Goal: Task Accomplishment & Management: Use online tool/utility

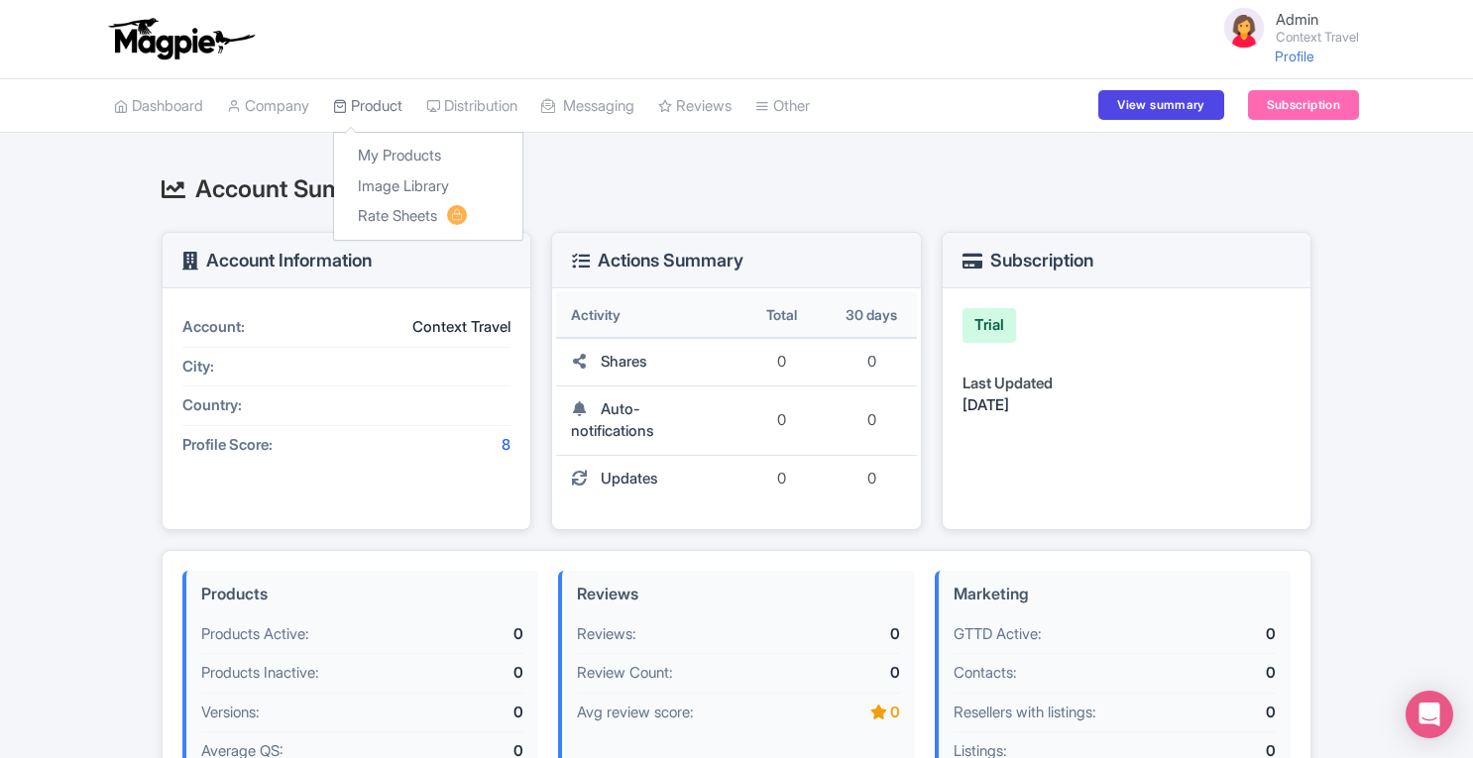
click at [391, 105] on link "Product" at bounding box center [367, 106] width 69 height 55
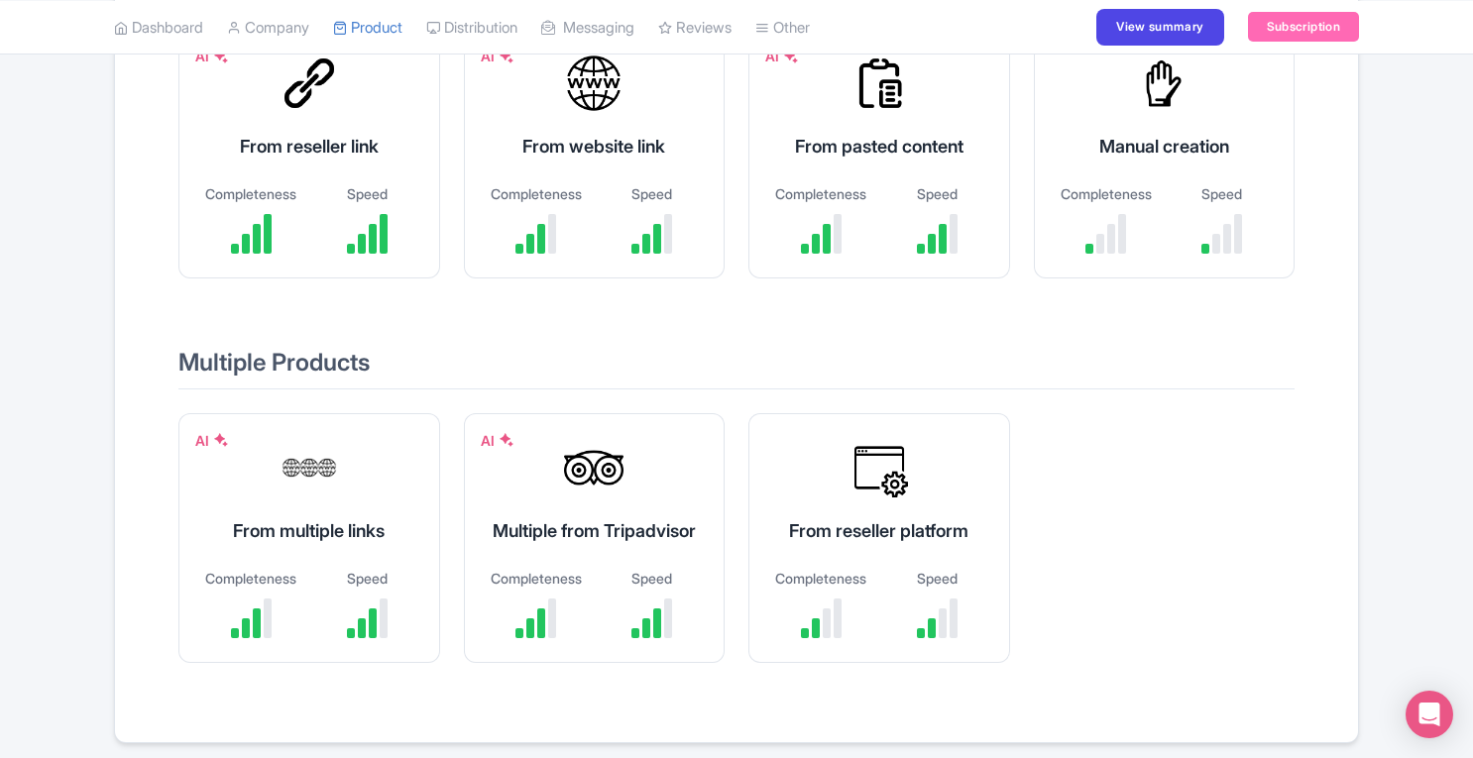
scroll to position [325, 0]
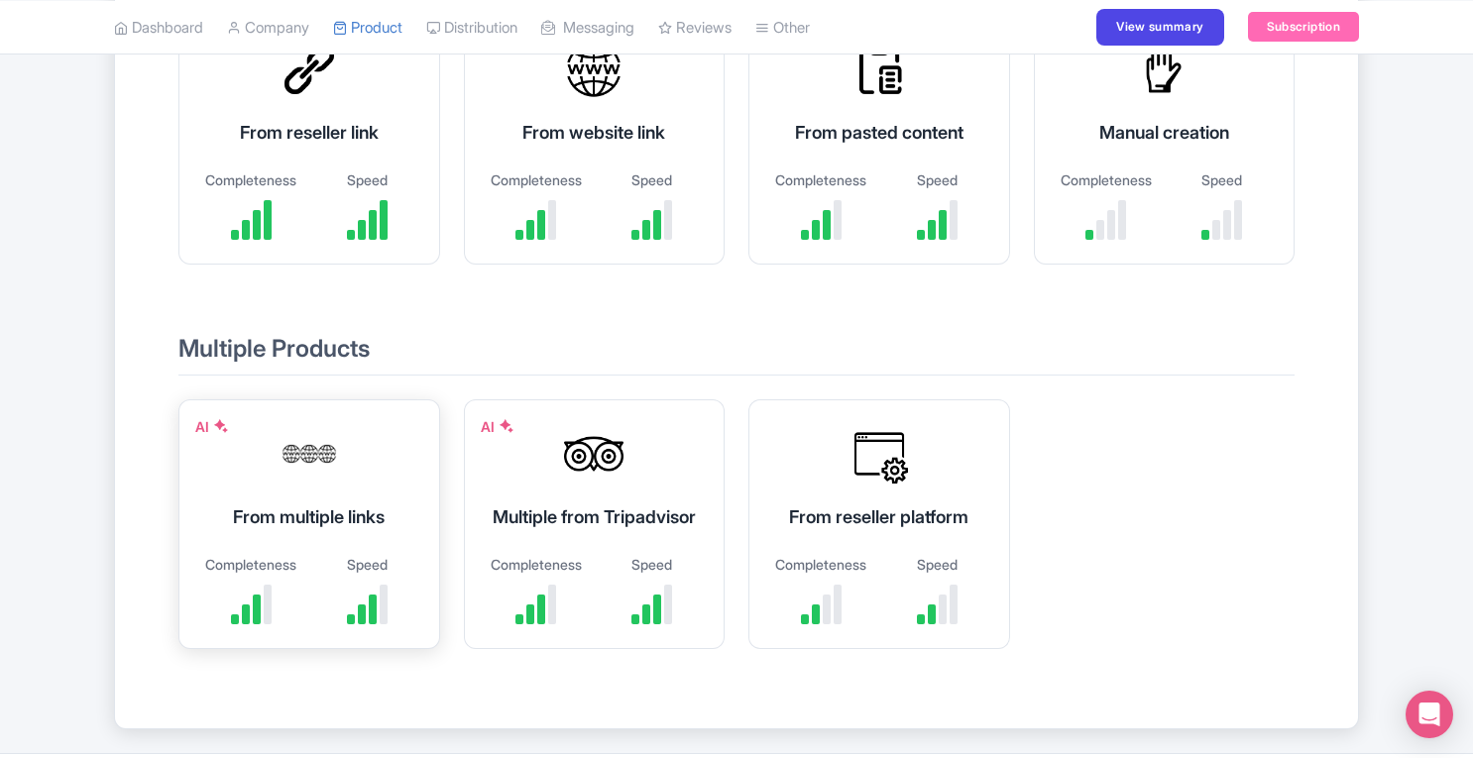
click at [309, 490] on div "AI From multiple links Completeness Speed" at bounding box center [309, 524] width 262 height 250
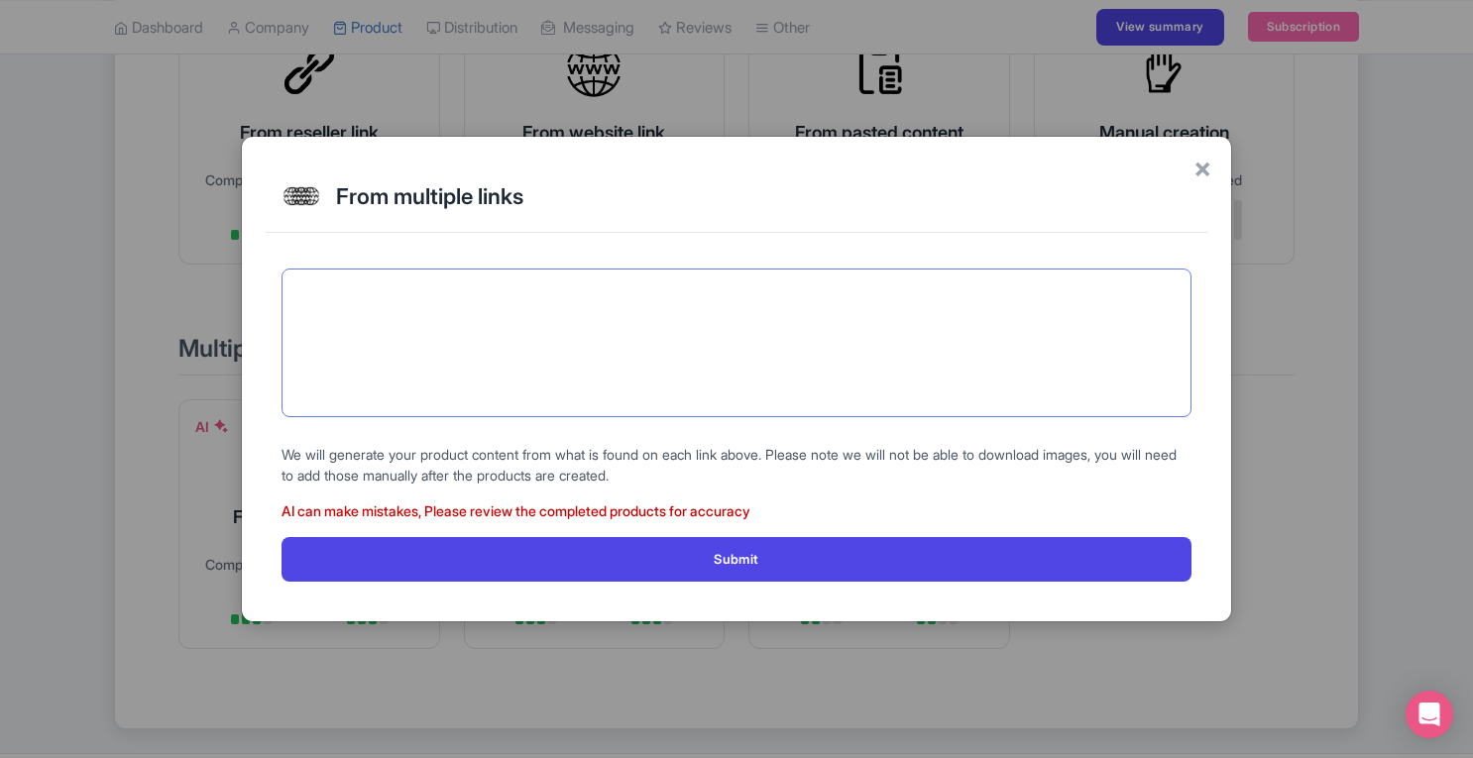
click at [410, 370] on textarea at bounding box center [737, 343] width 910 height 149
paste textarea "https://www.contexttravel.com/cities/venice/tours/murano-venice-glass-island-to…"
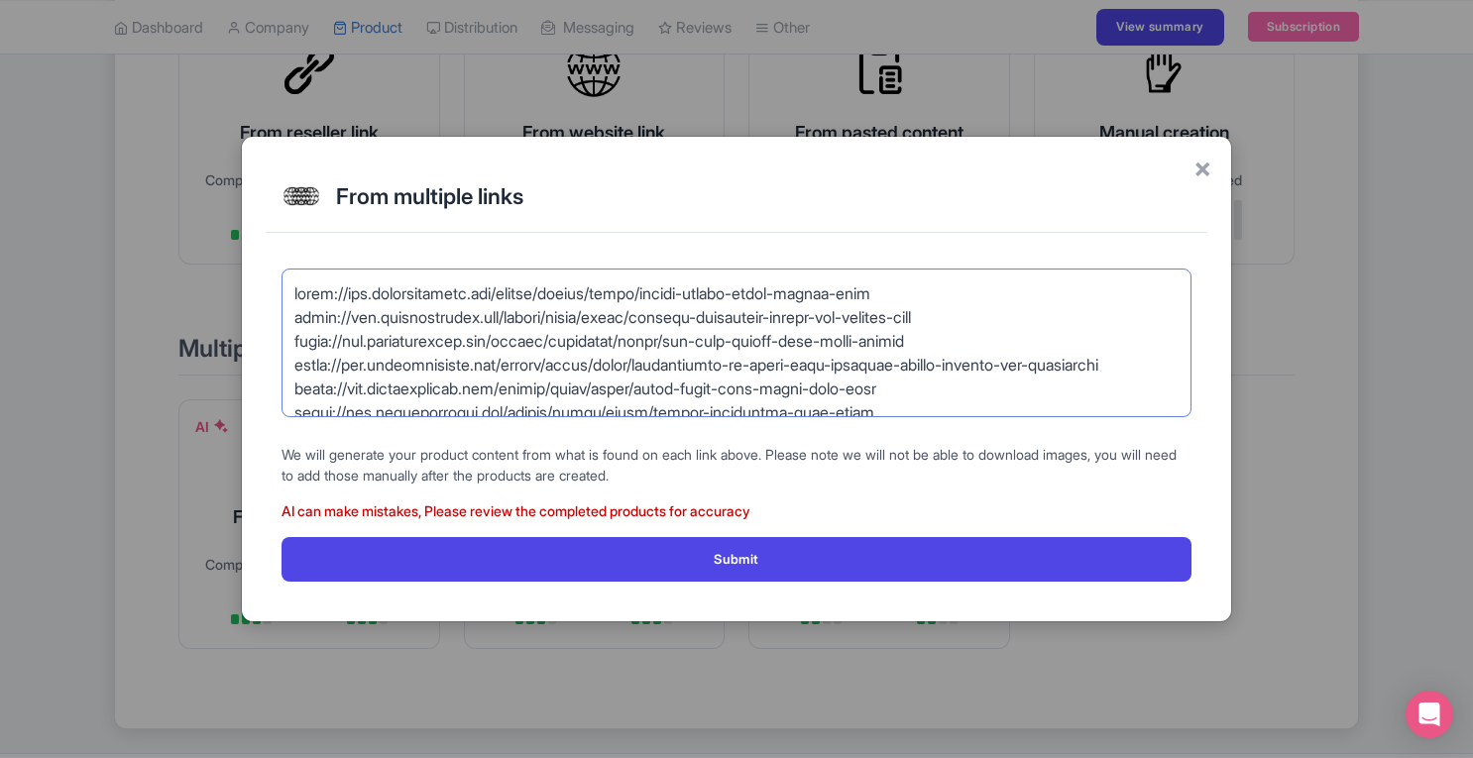
scroll to position [614, 0]
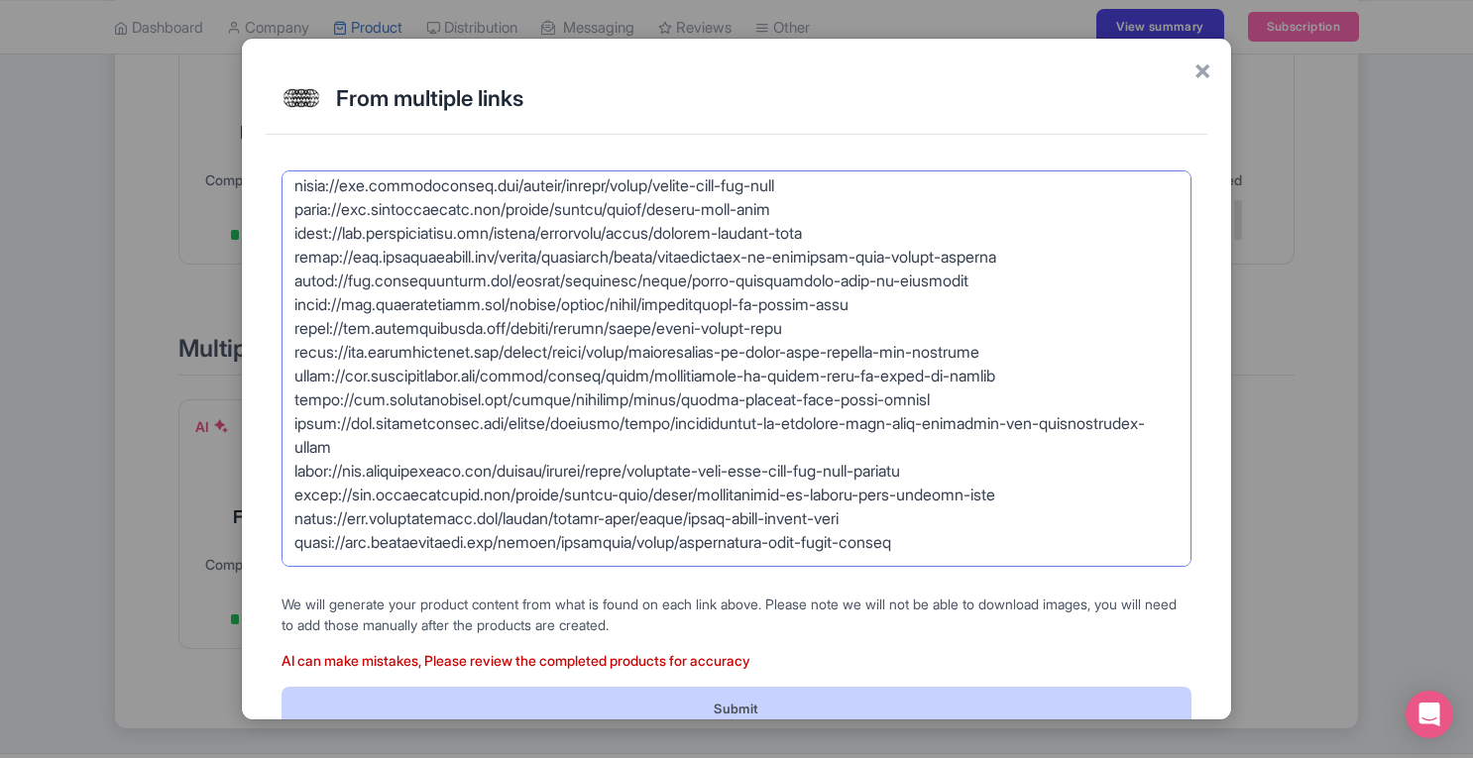
type textarea "https://www.contexttravel.com/cities/venice/tours/murano-venice-glass-island-to…"
click at [536, 693] on button "Submit" at bounding box center [737, 709] width 910 height 45
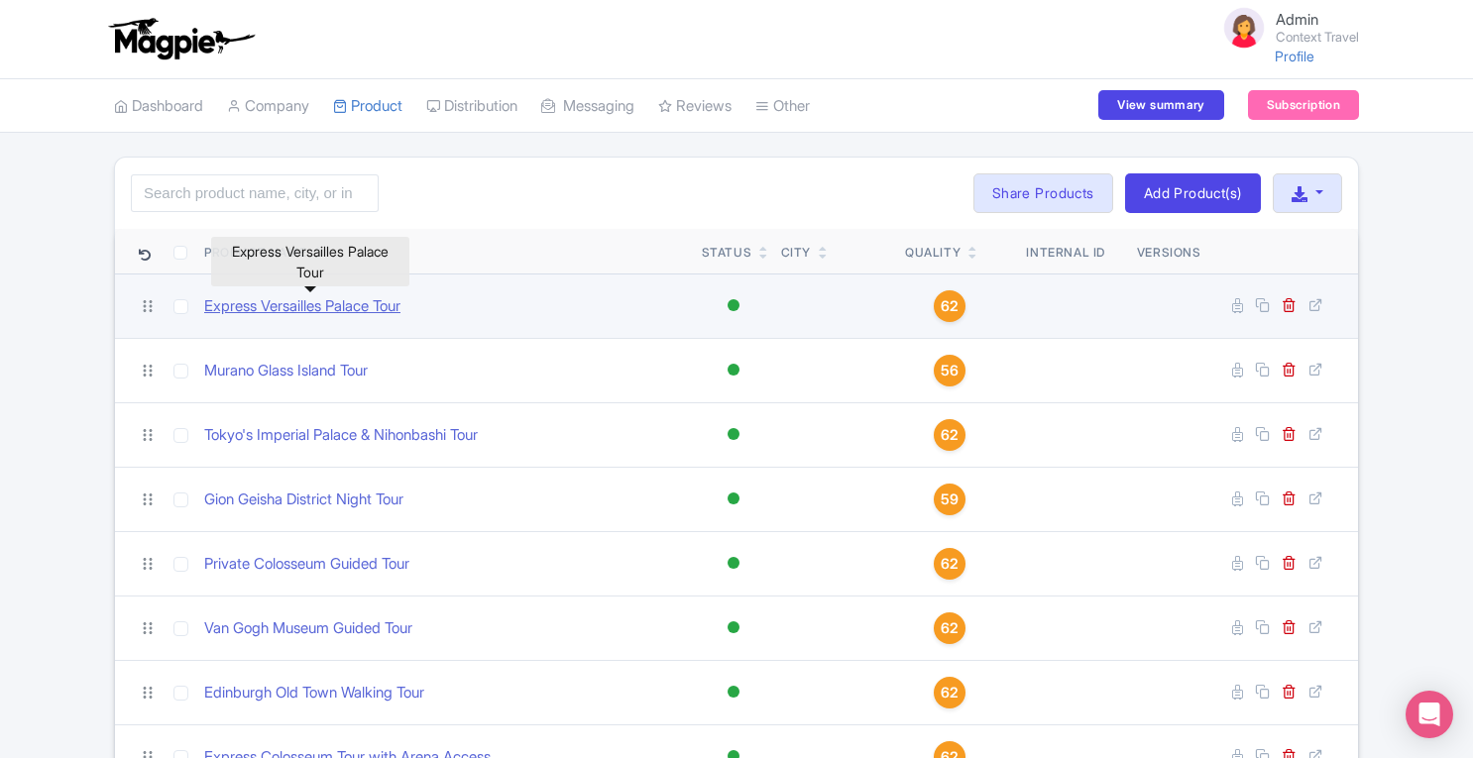
click at [361, 309] on link "Express Versailles Palace Tour" at bounding box center [302, 306] width 196 height 23
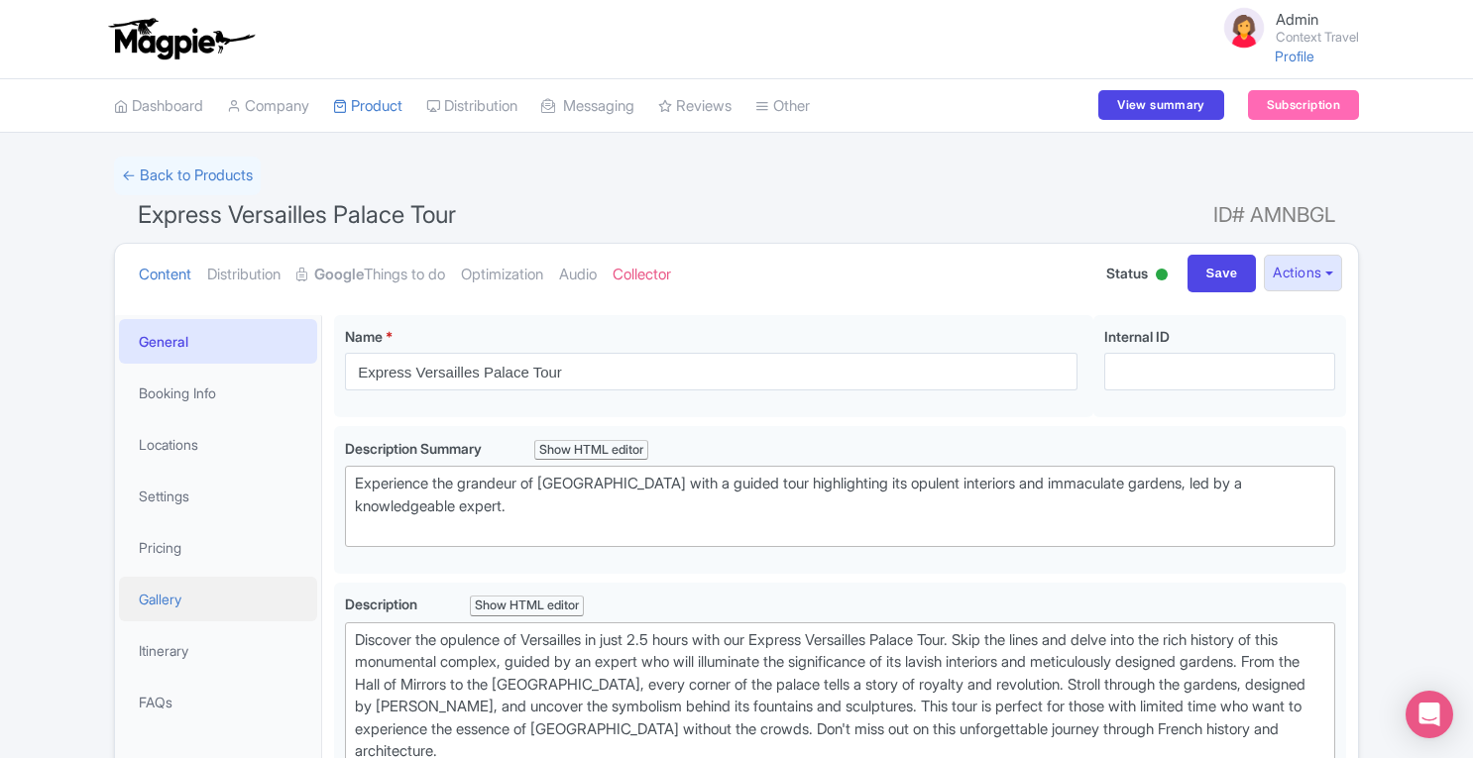
click at [218, 603] on link "Gallery" at bounding box center [218, 599] width 198 height 45
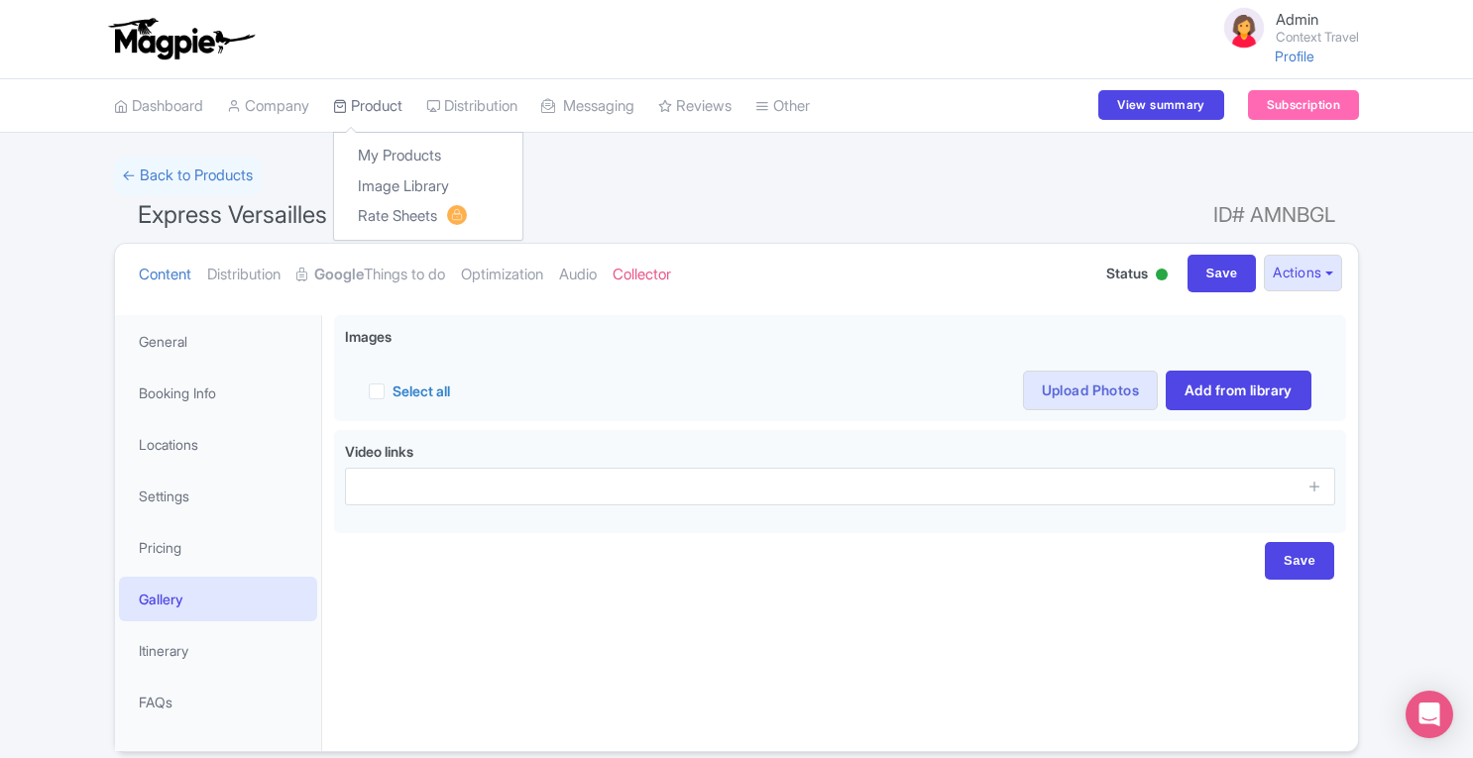
click at [383, 98] on link "Product" at bounding box center [367, 106] width 69 height 55
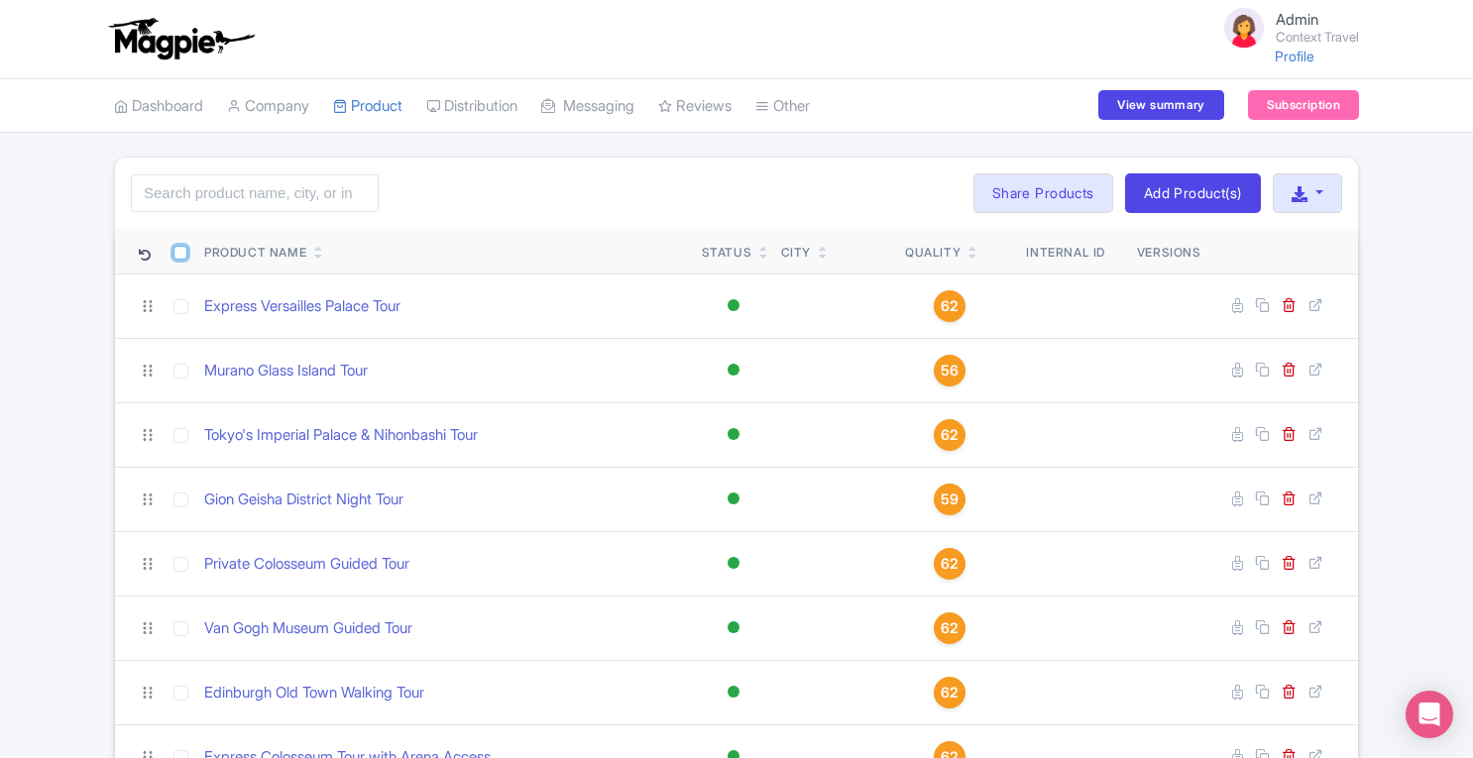
click at [182, 253] on input "checkbox" at bounding box center [180, 253] width 14 height 14
checkbox input "true"
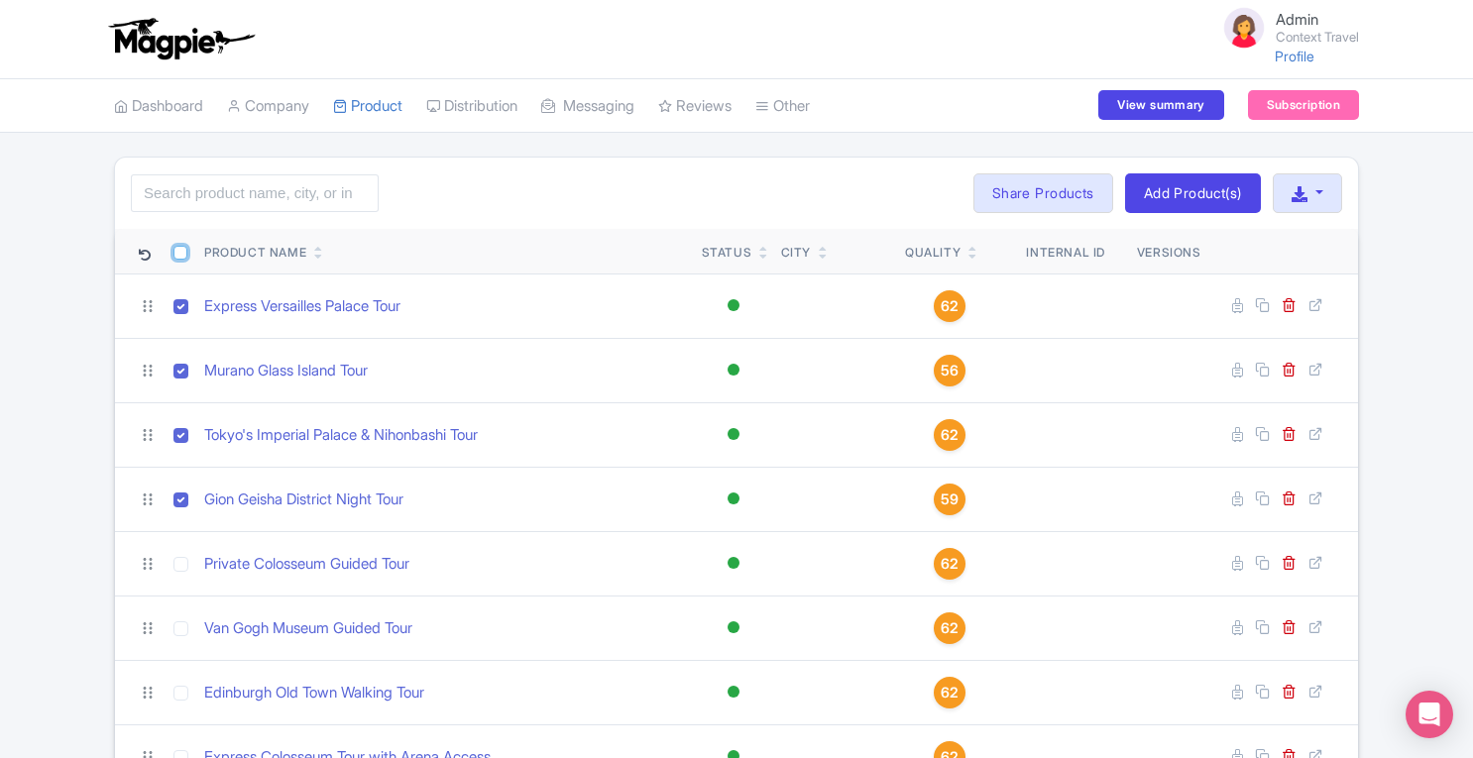
checkbox input "true"
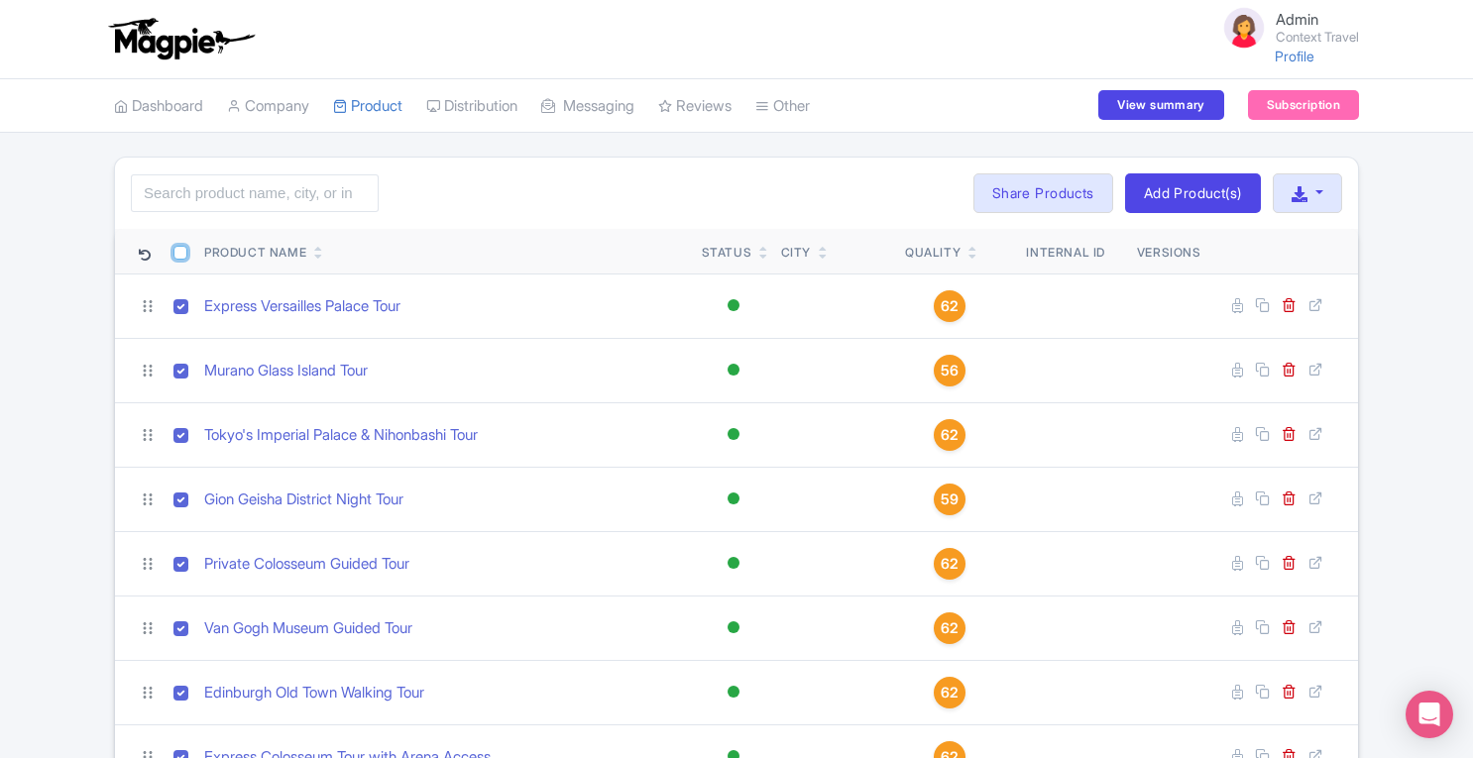
checkbox input "true"
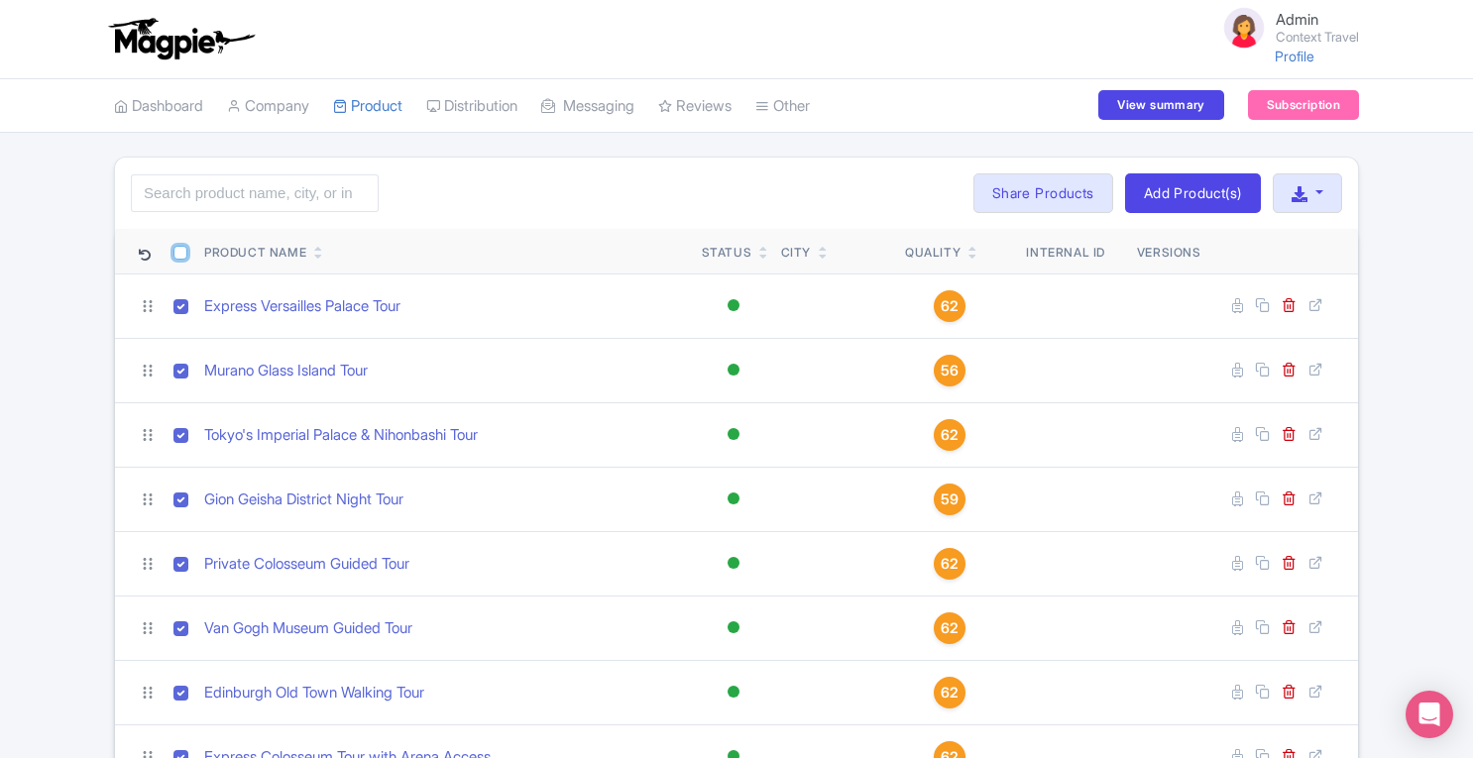
checkbox input "true"
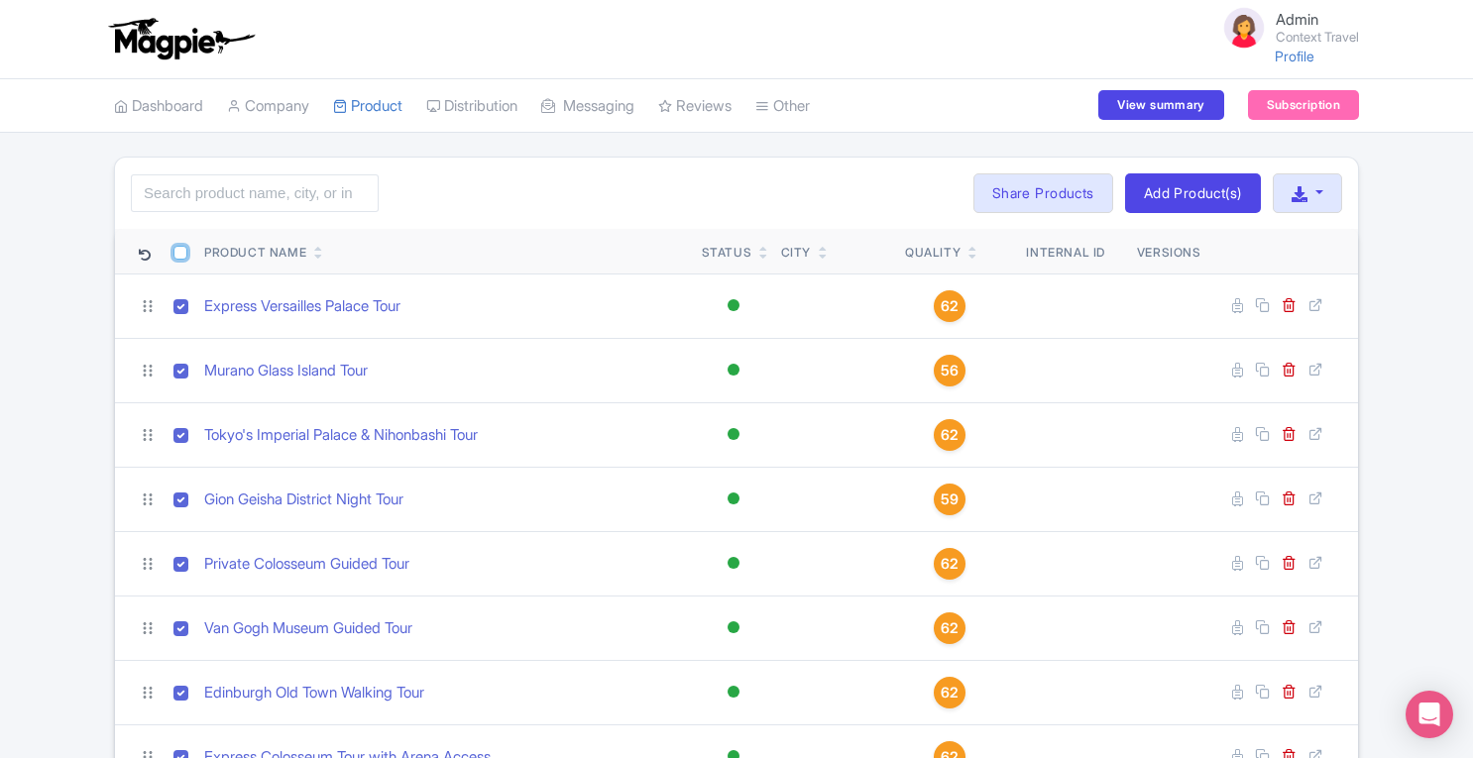
checkbox input "true"
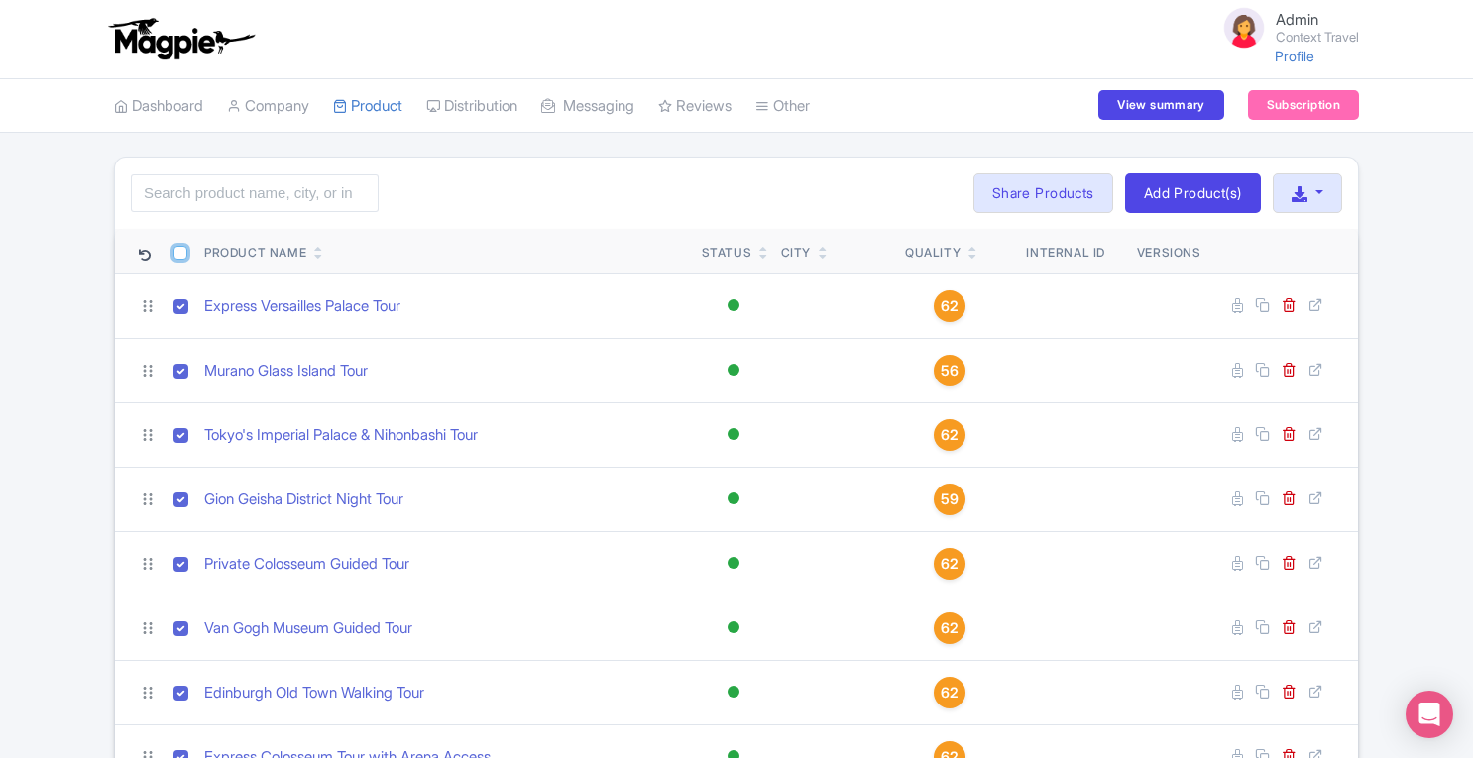
checkbox input "true"
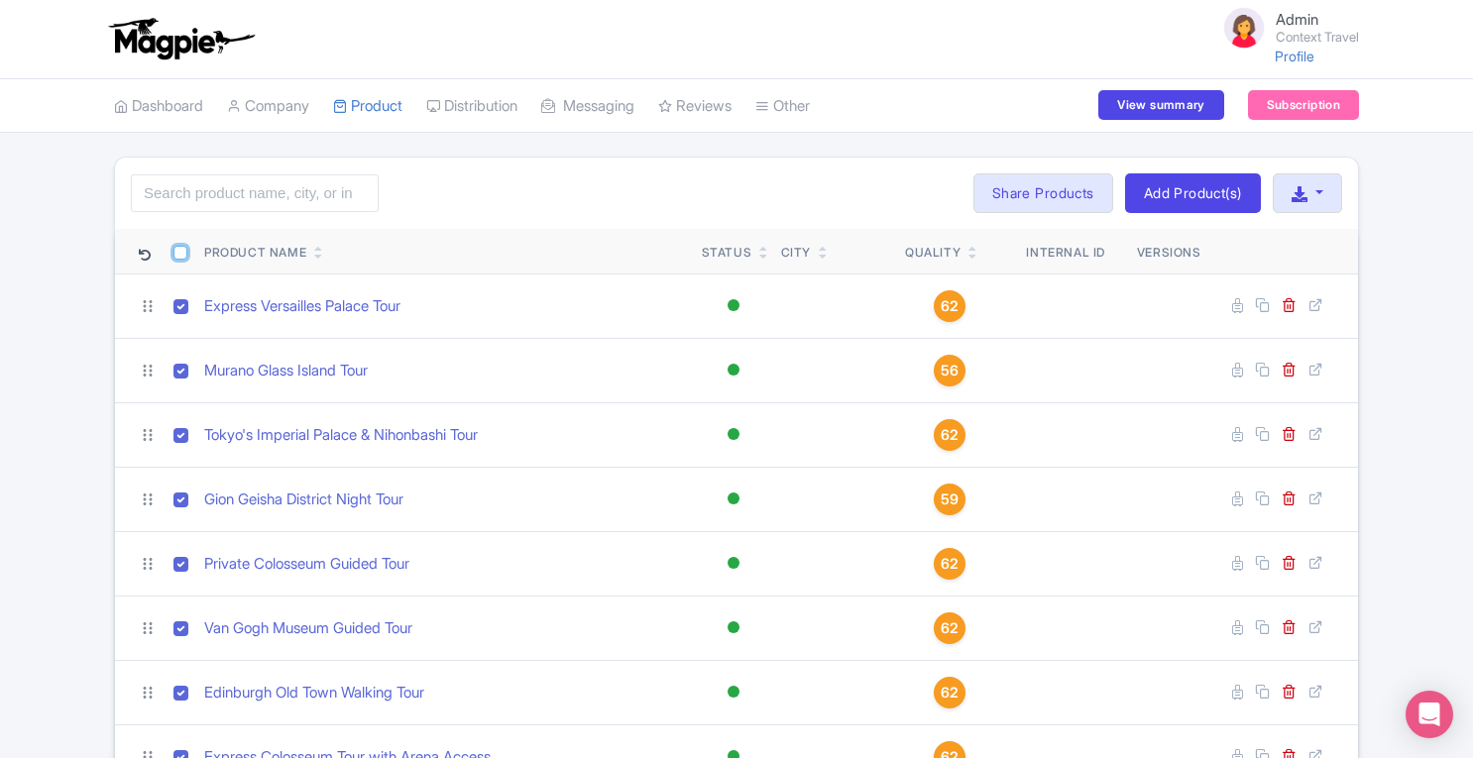
checkbox input "true"
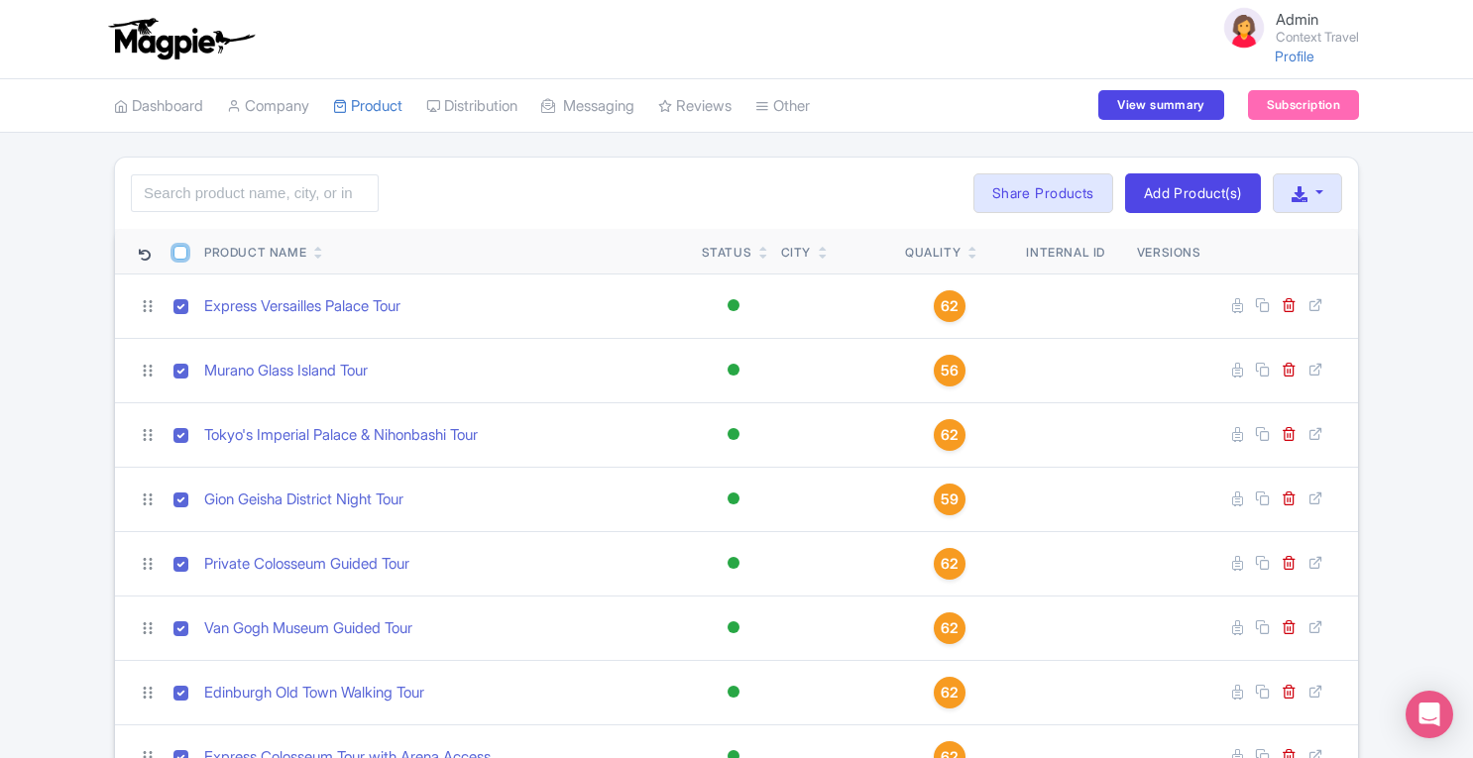
checkbox input "true"
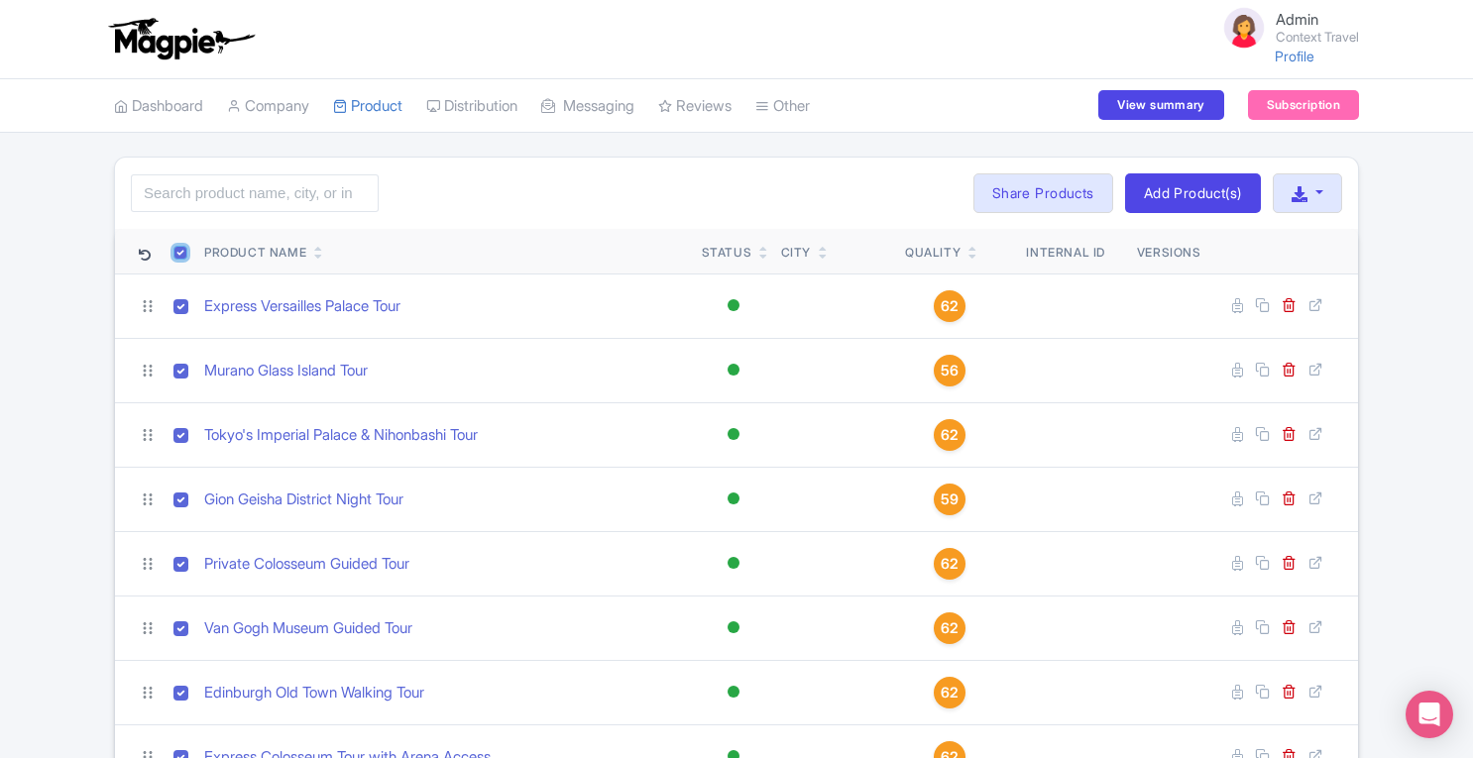
checkbox input "true"
click at [894, 192] on button "Bulk Actions" at bounding box center [896, 193] width 131 height 40
click at [876, 240] on link "Delete" at bounding box center [926, 239] width 188 height 31
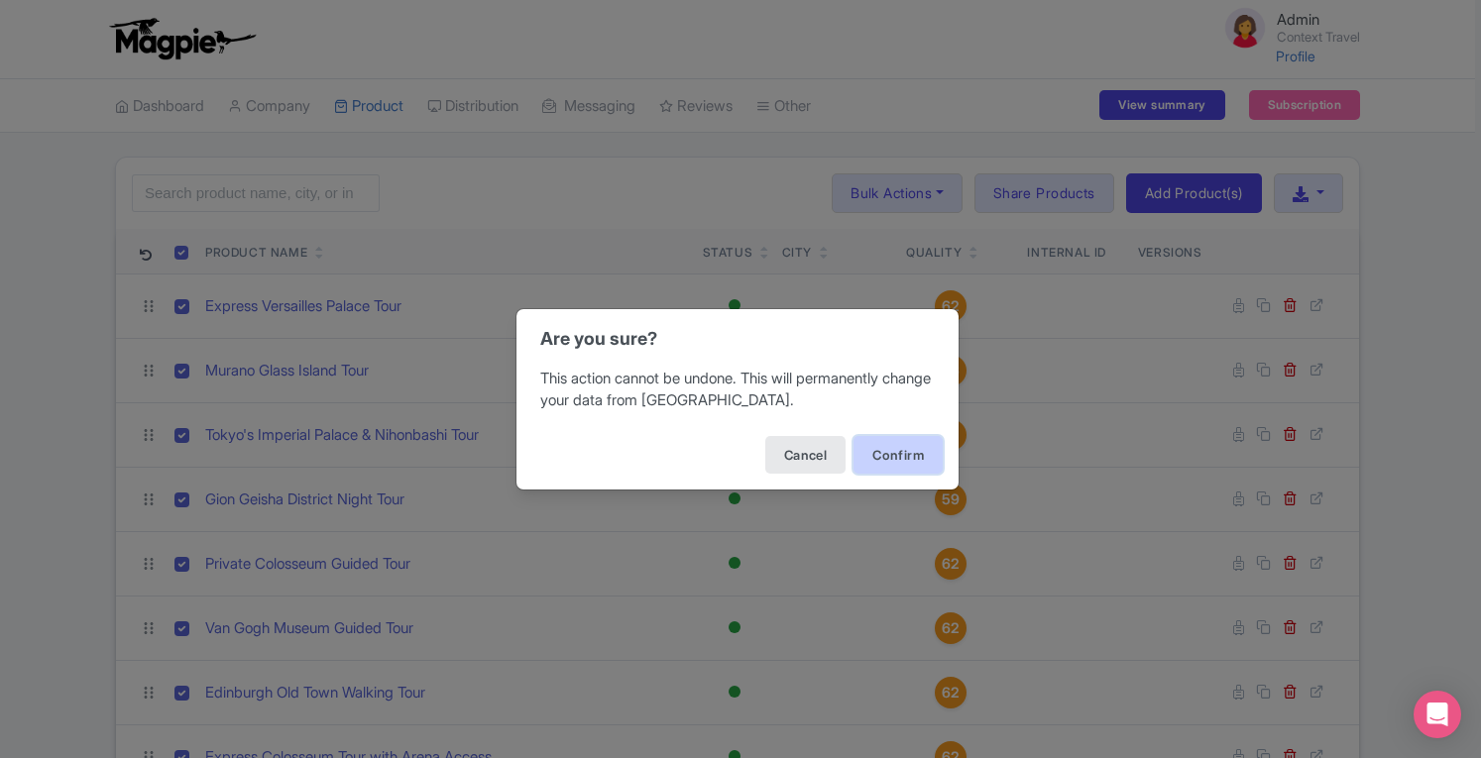
click at [906, 453] on button "Confirm" at bounding box center [898, 455] width 89 height 38
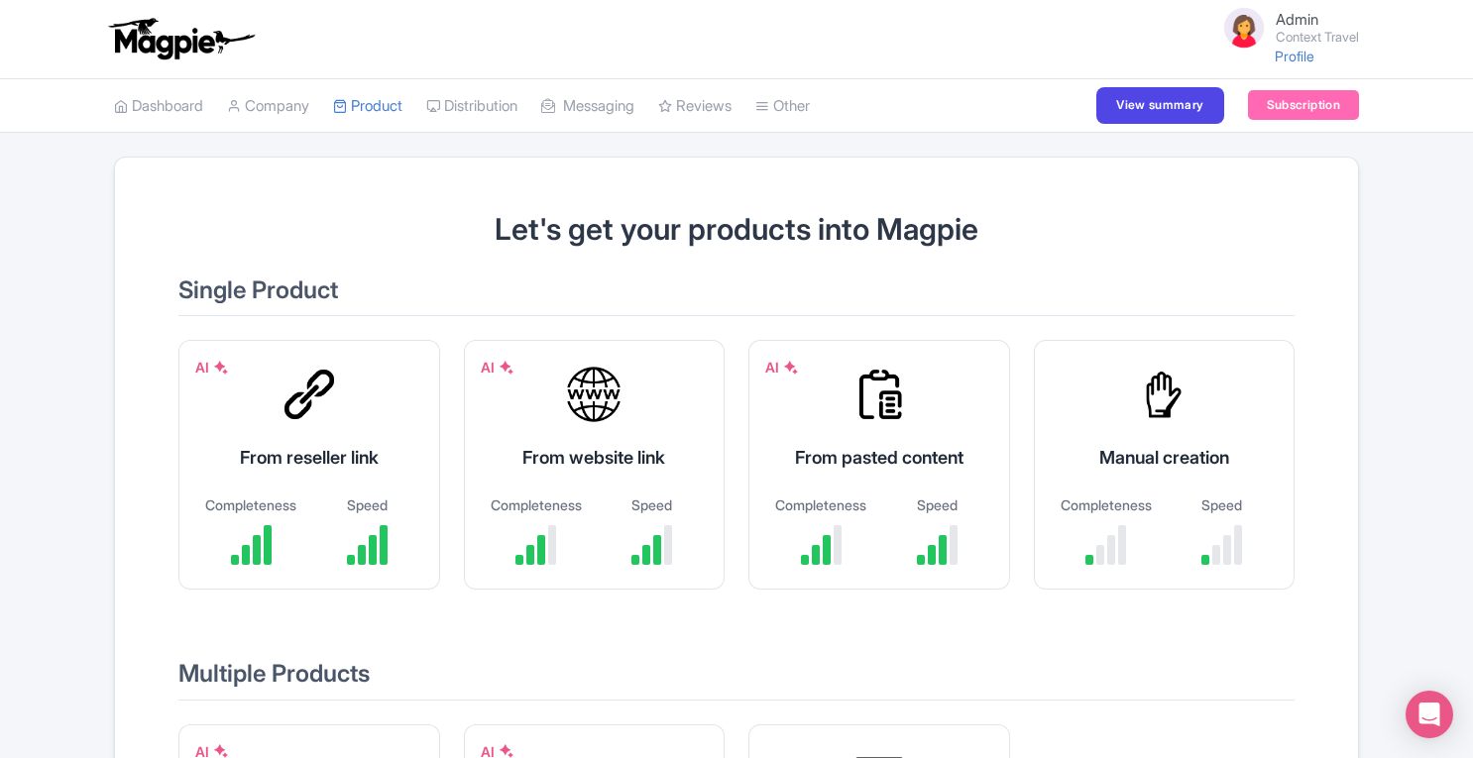
click at [1416, 346] on div "Success Product deleted successfully Let's get your products into Magpie Single…" at bounding box center [736, 606] width 1473 height 898
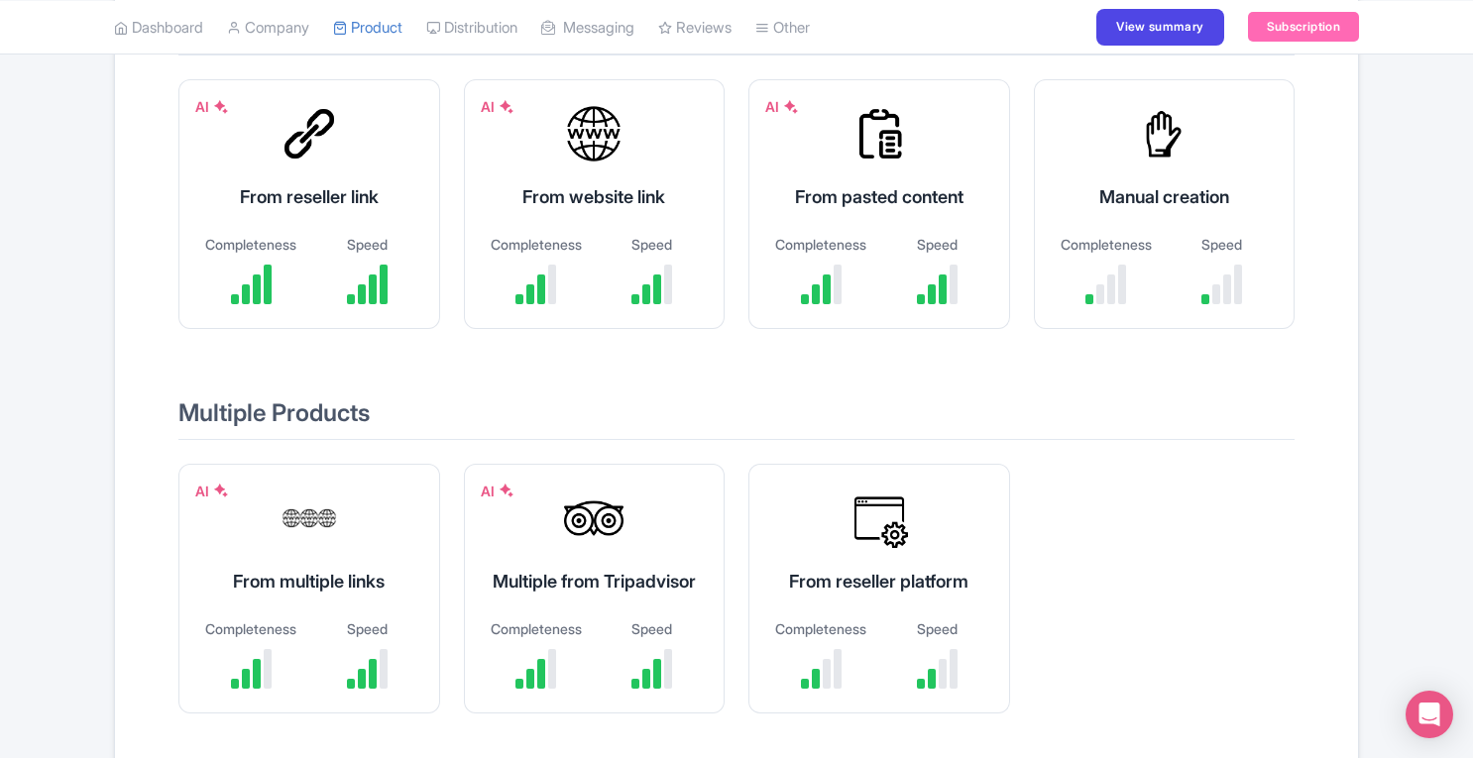
scroll to position [295, 0]
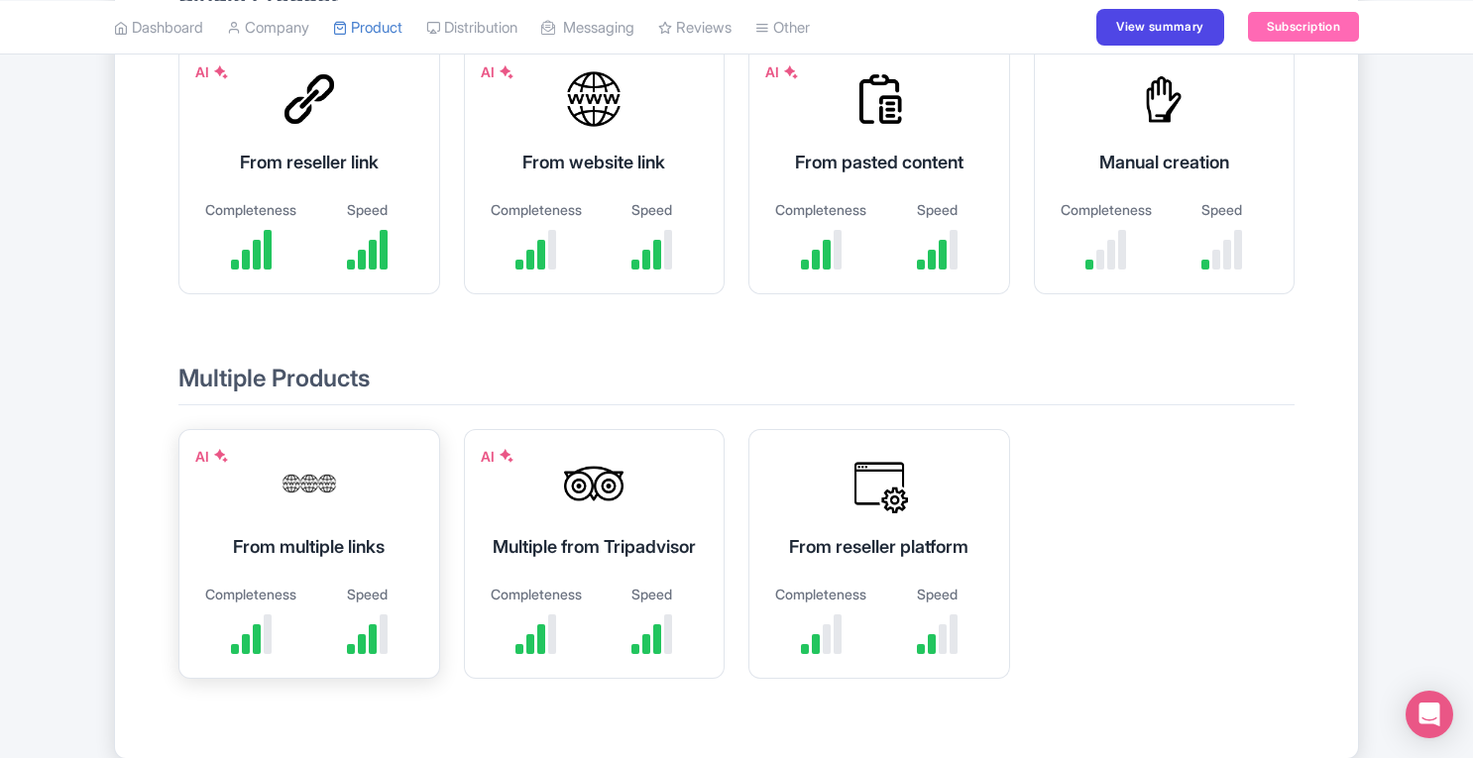
click at [262, 546] on div "From multiple links" at bounding box center [309, 546] width 212 height 27
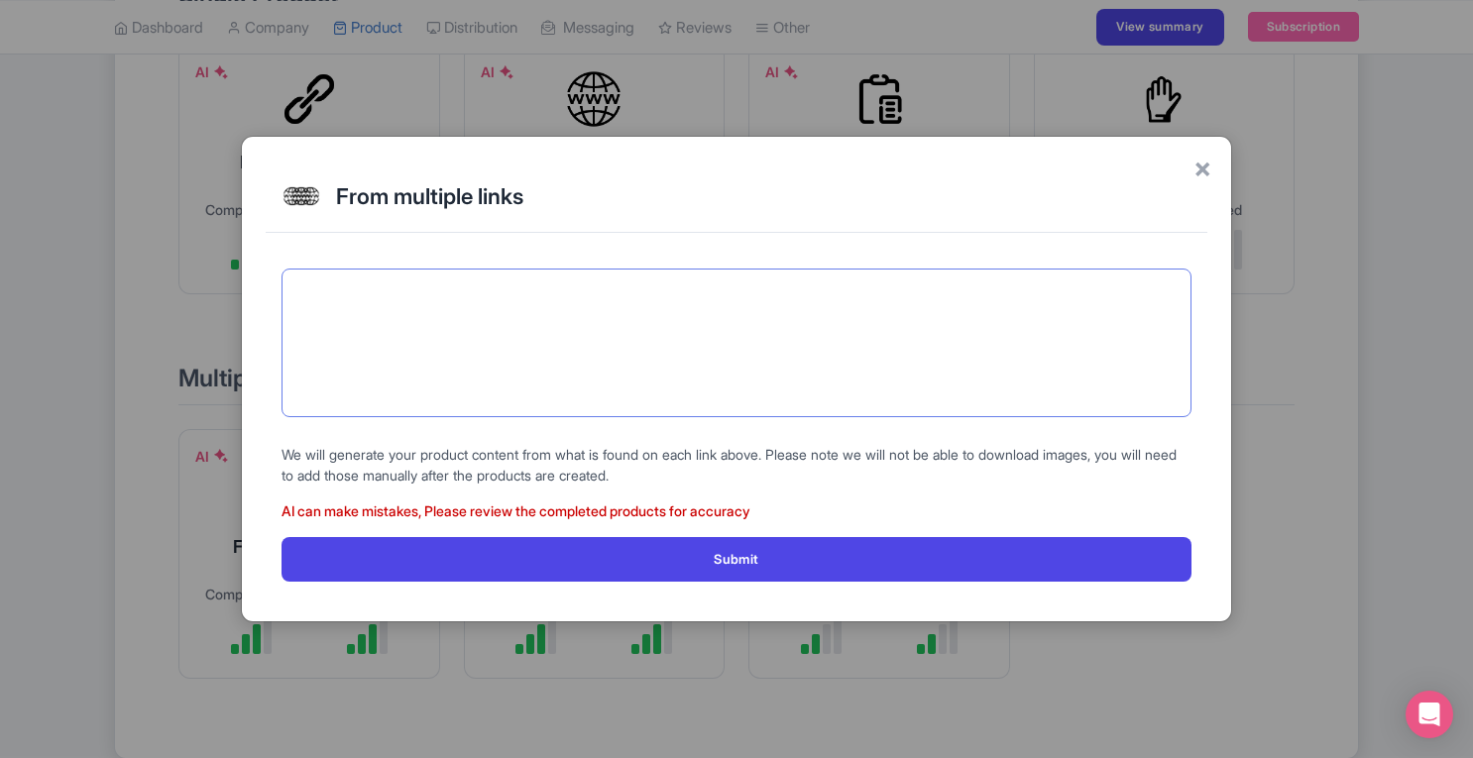
click at [582, 312] on textarea at bounding box center [737, 343] width 910 height 149
paste textarea "https://www.contexttravel.com/cities/rome"
type textarea "https://www.contexttravel.com/cities/rome"
click at [591, 298] on textarea at bounding box center [737, 343] width 910 height 149
paste textarea "https://www.contexttravel.com/cities/rome/tours/vatican-museum-tour-with-sistin…"
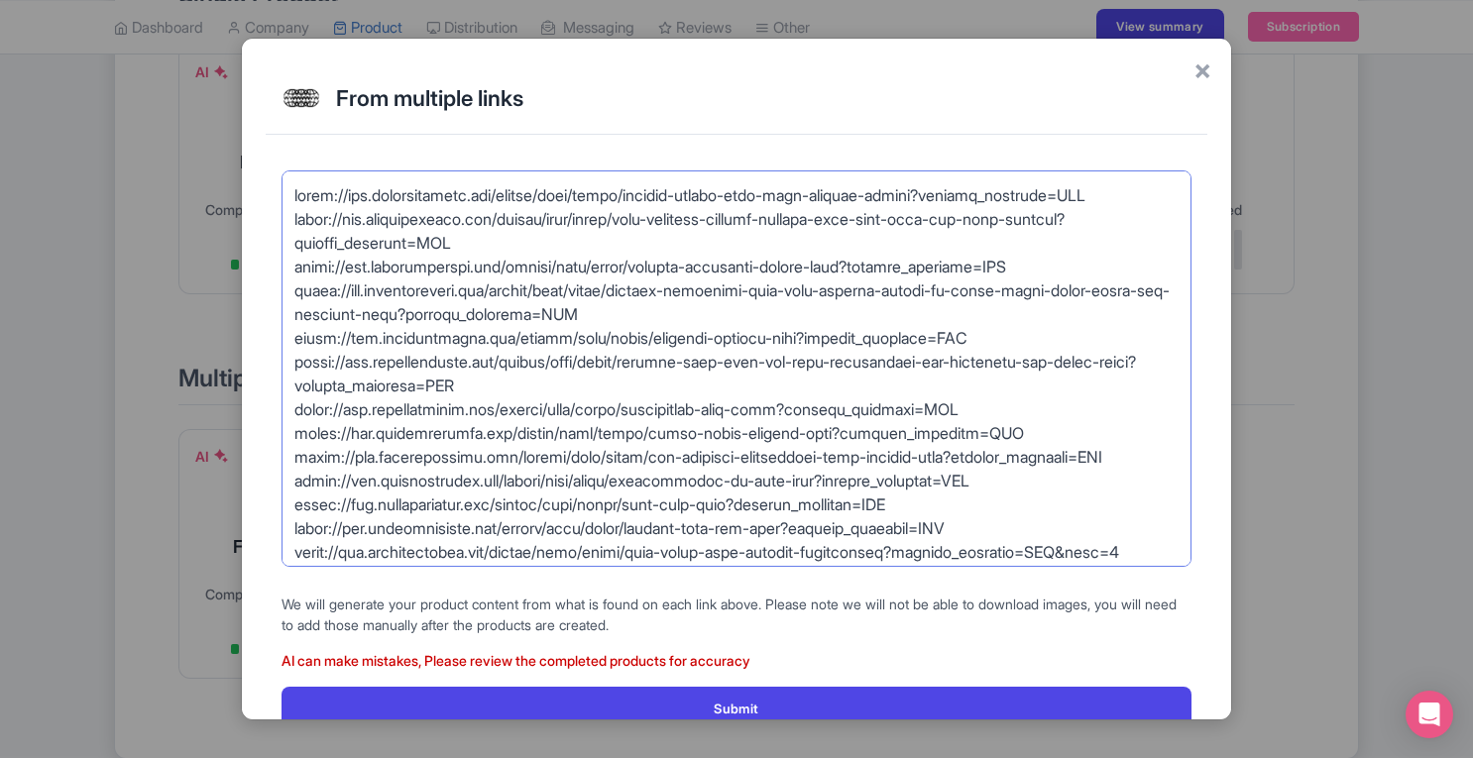
scroll to position [1732, 0]
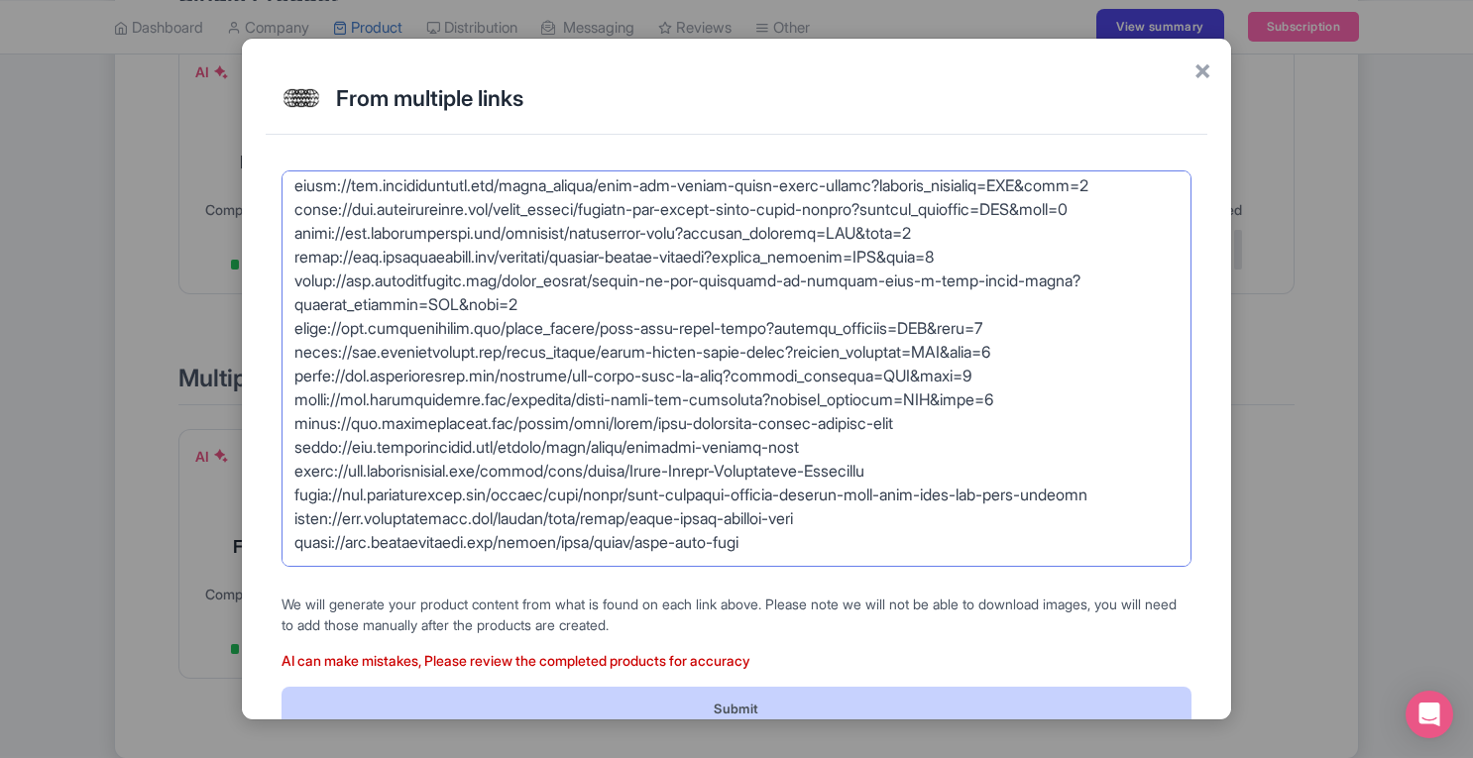
type textarea "https://www.contexttravel.com/cities/rome/tours/vatican-museum-tour-with-sistin…"
click at [767, 705] on button "Submit" at bounding box center [737, 709] width 910 height 45
click at [834, 704] on button "Submit" at bounding box center [737, 709] width 910 height 45
